Goal: Task Accomplishment & Management: Use online tool/utility

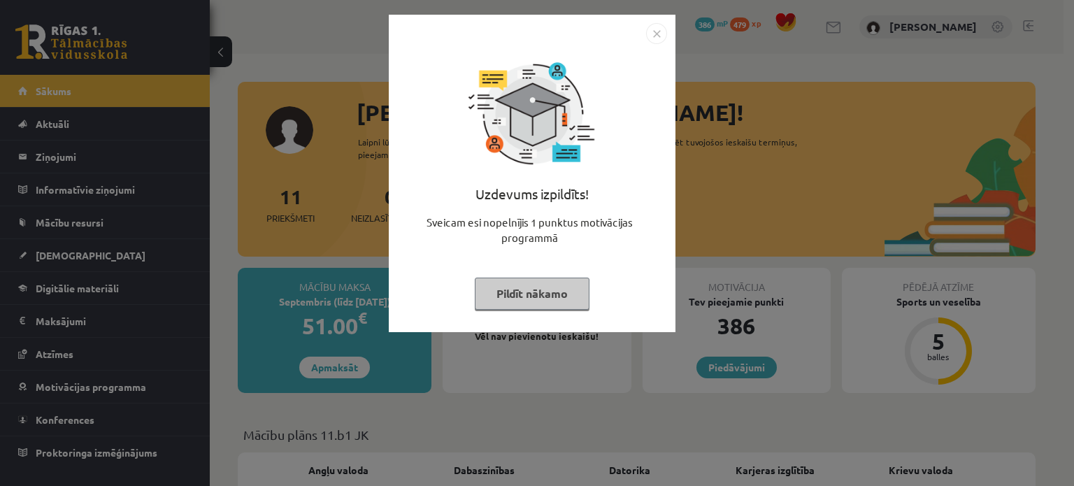
click at [503, 304] on button "Pildīt nākamo" at bounding box center [532, 294] width 115 height 32
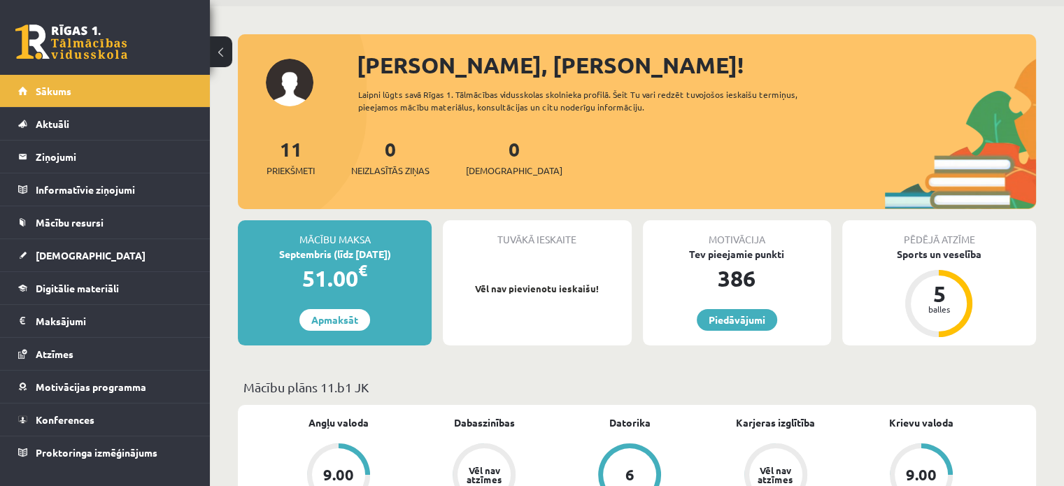
scroll to position [93, 0]
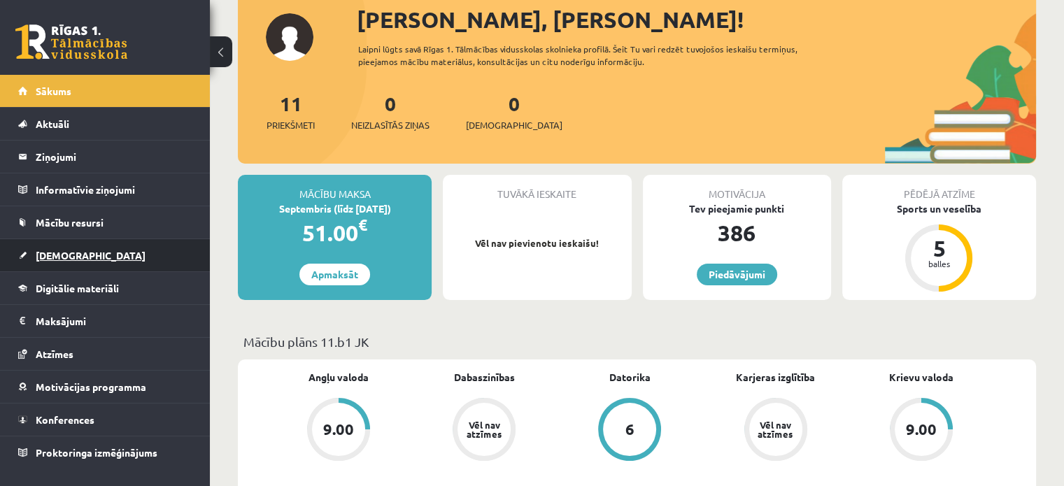
click at [65, 258] on span "[DEMOGRAPHIC_DATA]" at bounding box center [91, 255] width 110 height 13
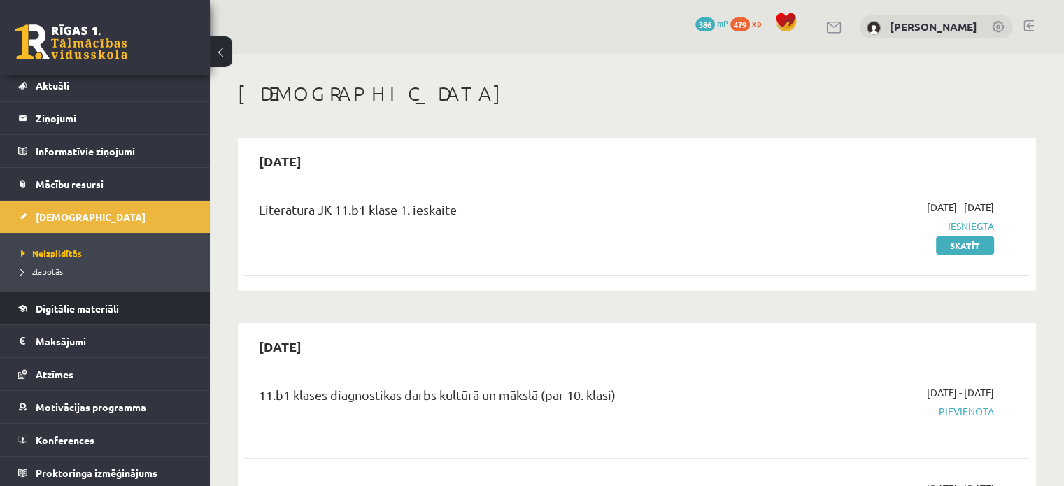
scroll to position [39, 0]
click at [971, 247] on link "Skatīt" at bounding box center [965, 245] width 58 height 18
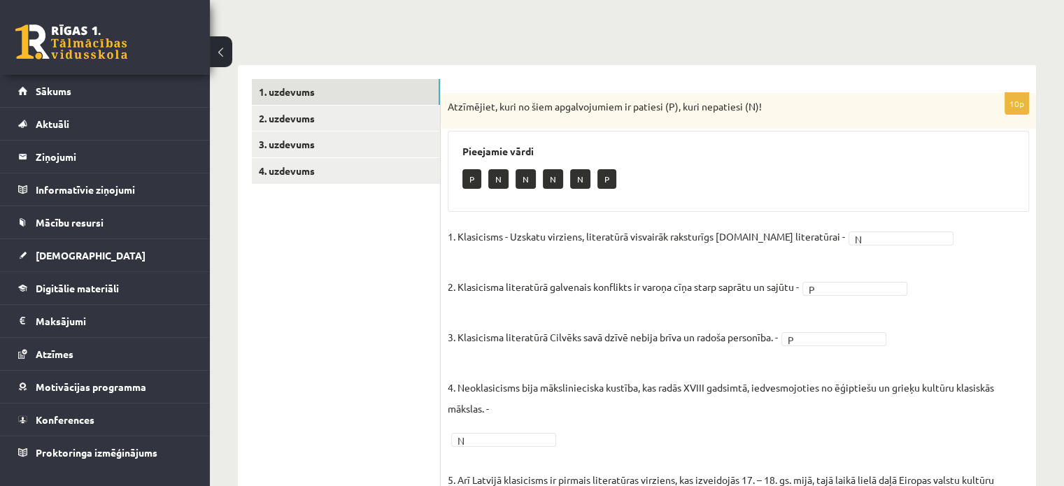
scroll to position [123, 0]
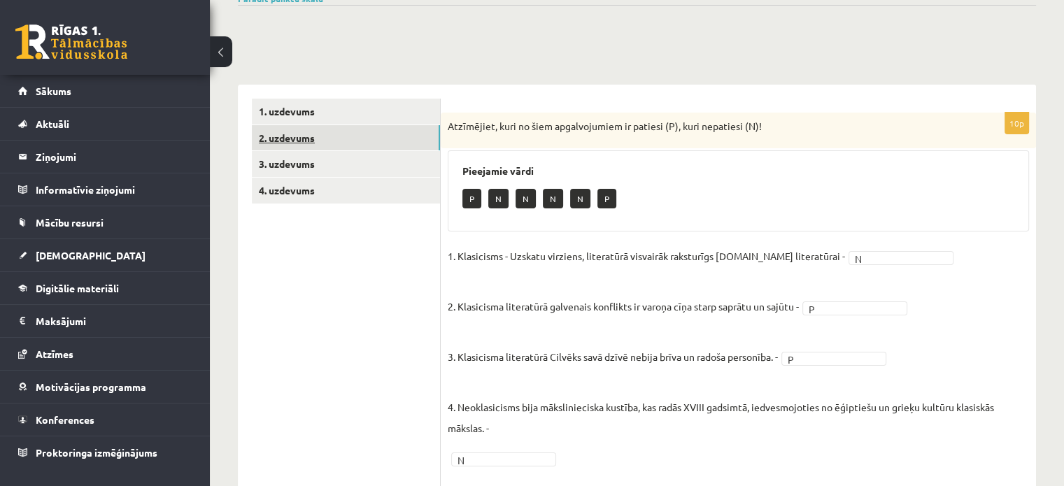
click at [297, 136] on link "2. uzdevums" at bounding box center [346, 138] width 188 height 26
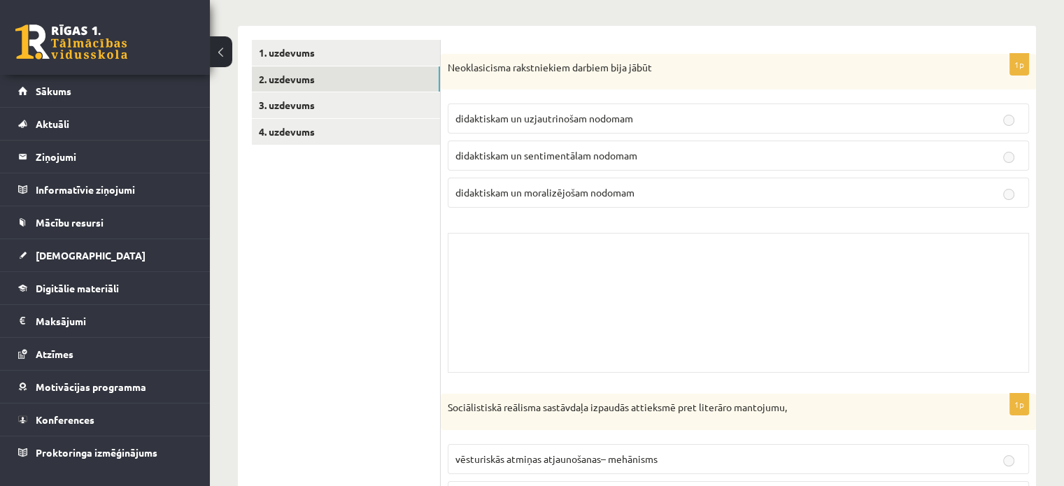
scroll to position [193, 0]
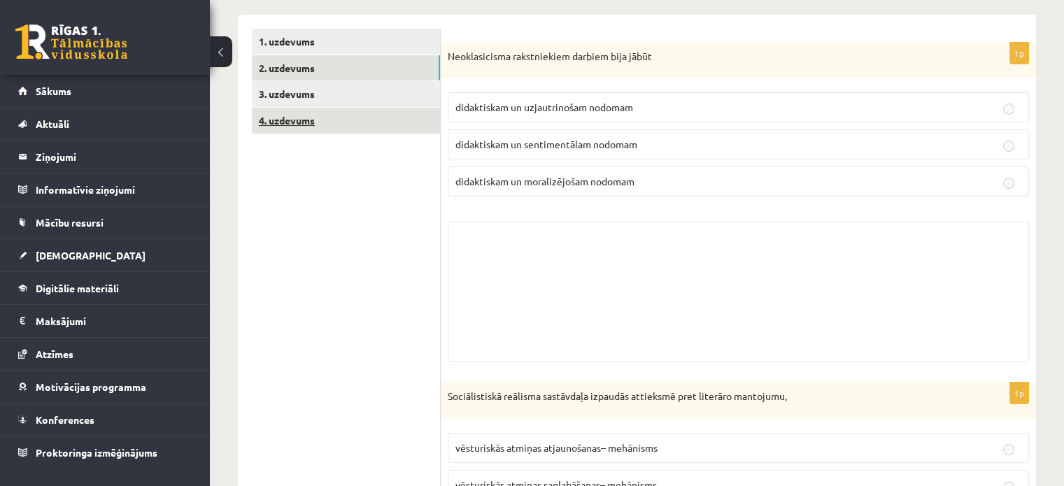
click at [274, 108] on link "4. uzdevums" at bounding box center [346, 121] width 188 height 26
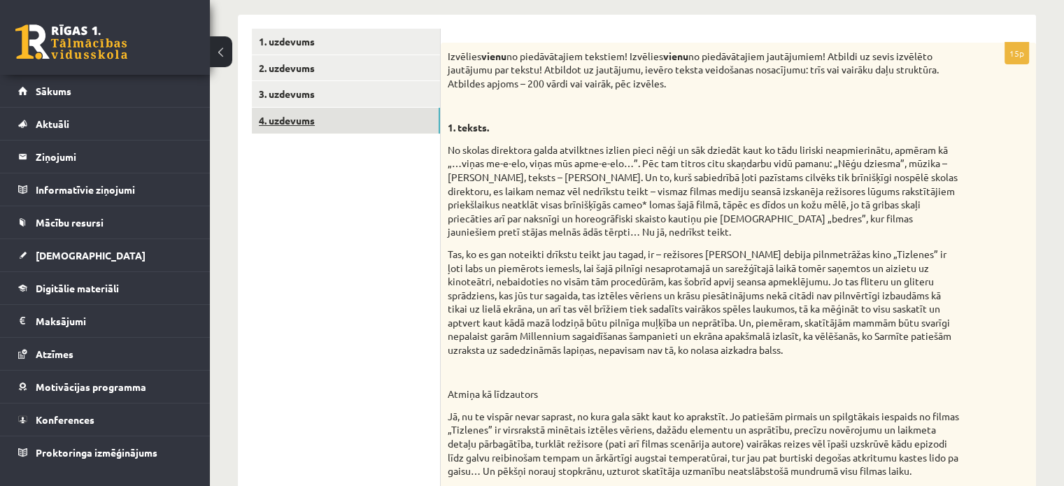
click at [285, 122] on link "4. uzdevums" at bounding box center [346, 121] width 188 height 26
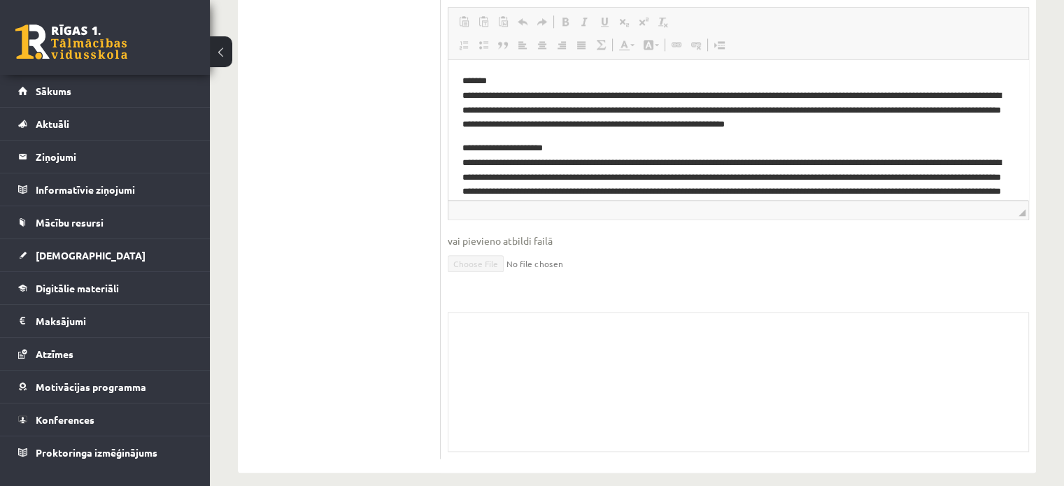
scroll to position [0, 0]
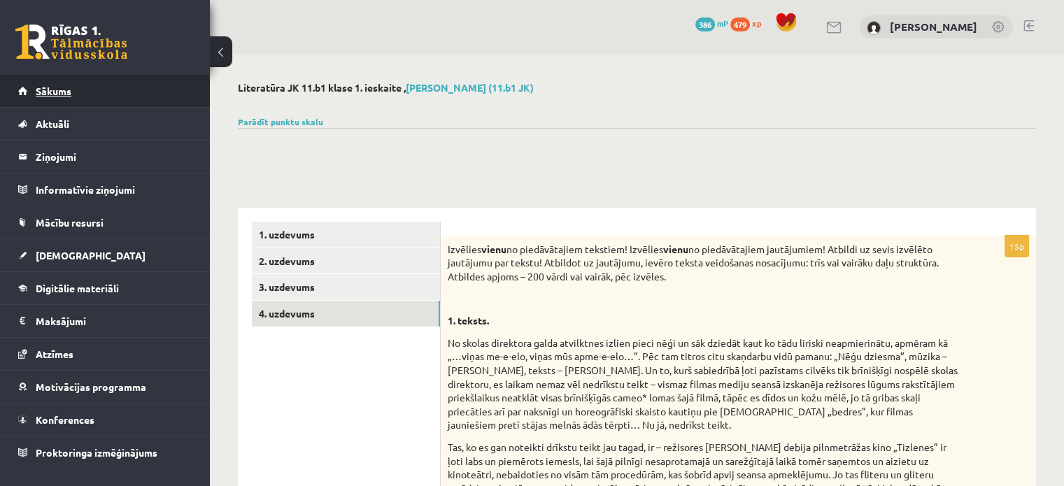
click at [34, 94] on link "Sākums" at bounding box center [105, 91] width 174 height 32
